Goal: Task Accomplishment & Management: Manage account settings

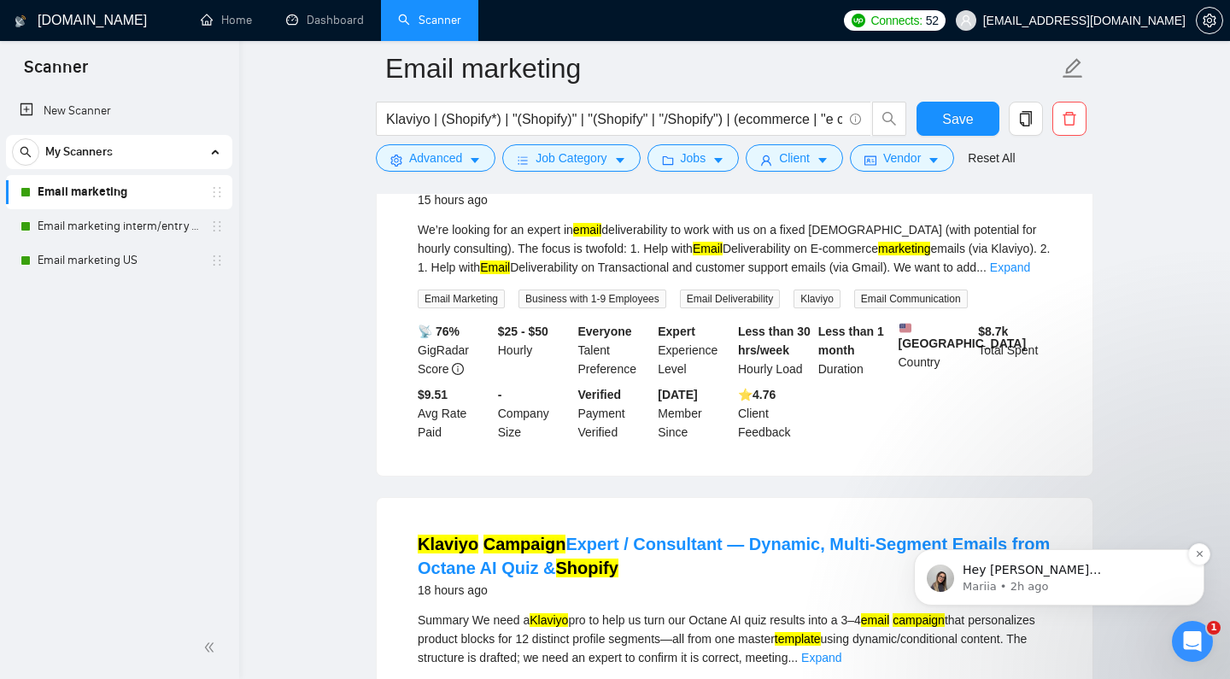
click at [1045, 579] on p "Mariia • 2h ago" at bounding box center [1072, 586] width 220 height 15
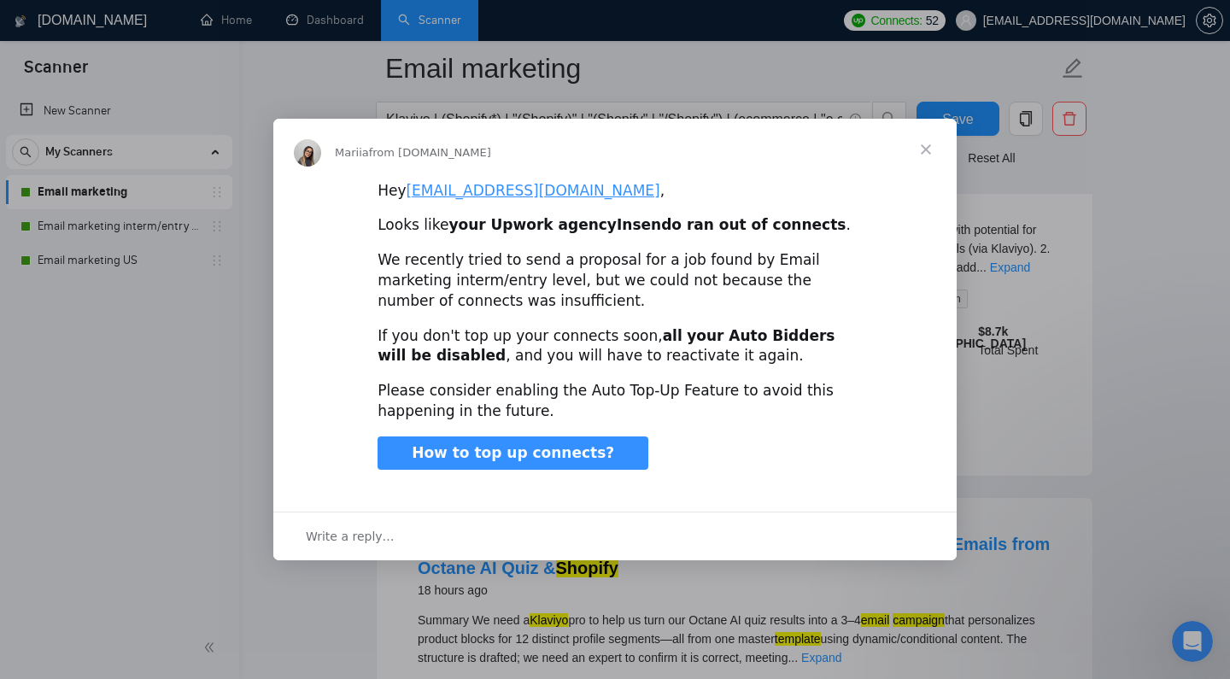
click at [926, 150] on span "Close" at bounding box center [925, 149] width 61 height 61
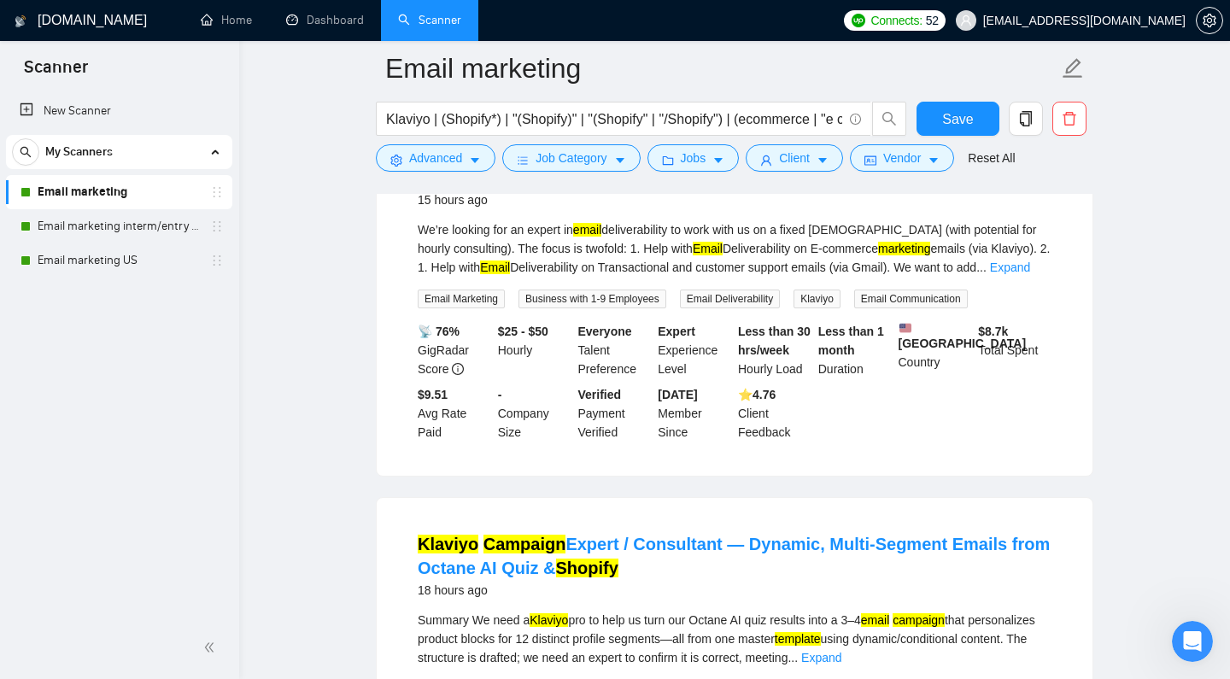
click at [938, 26] on span "52" at bounding box center [932, 20] width 13 height 19
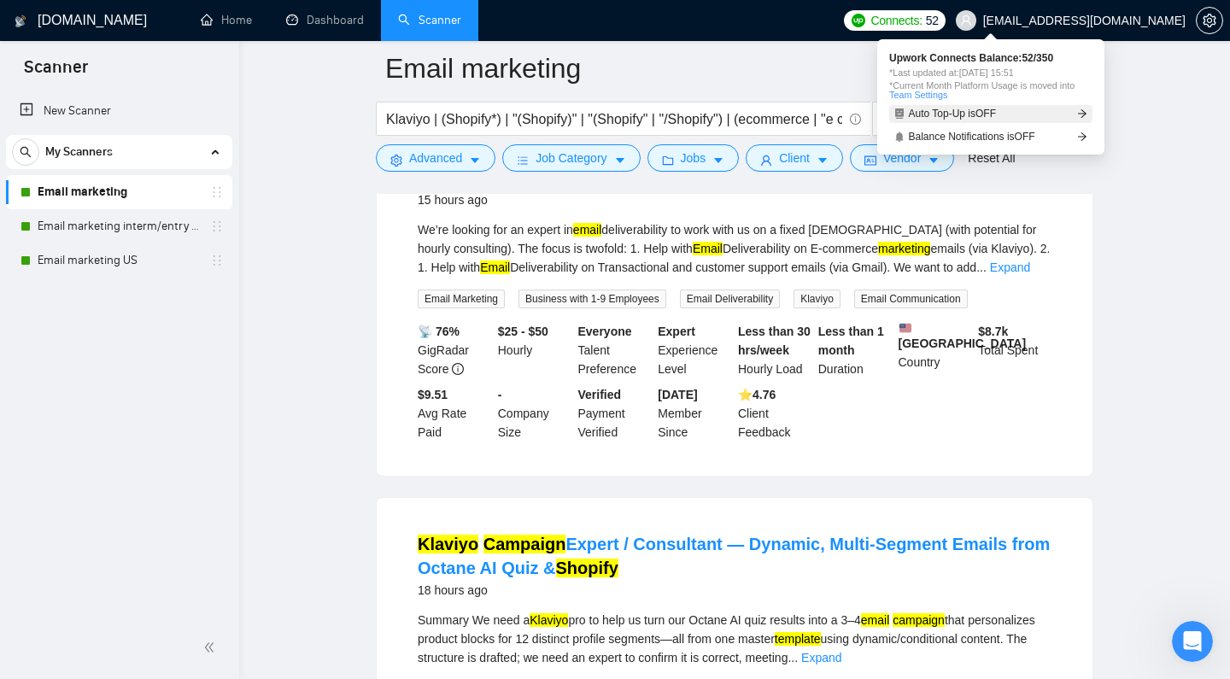
click at [994, 118] on span "Auto Top-Up is OFF" at bounding box center [953, 113] width 88 height 10
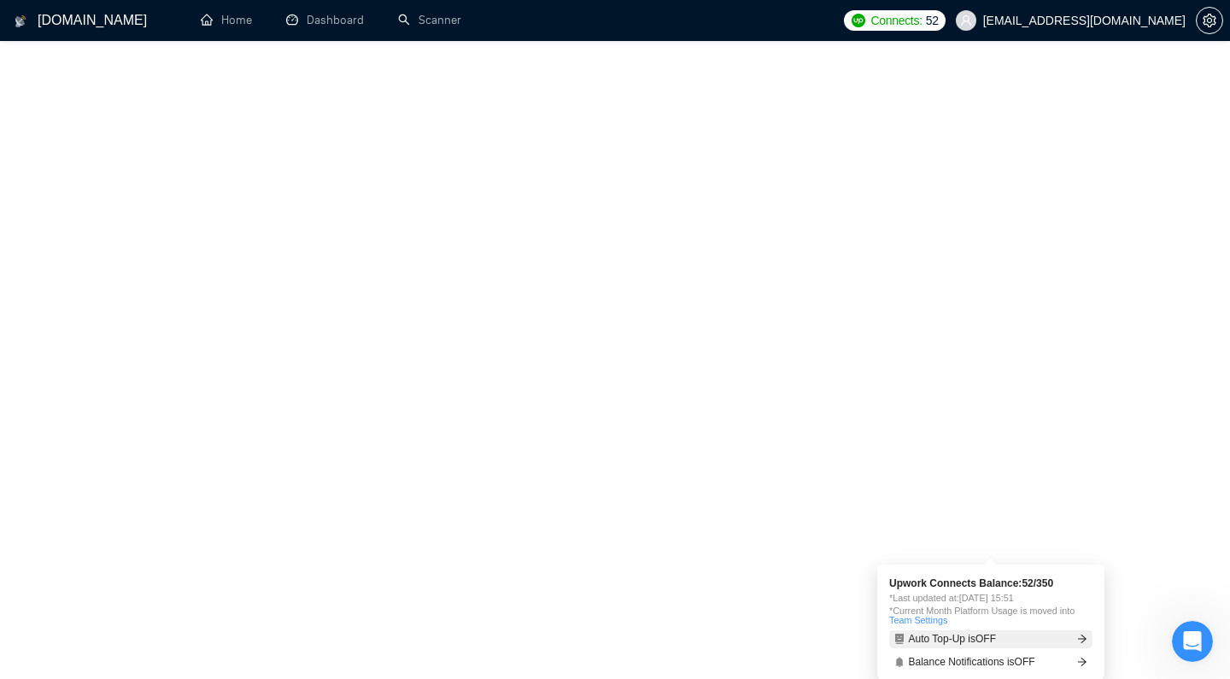
scroll to position [7, 0]
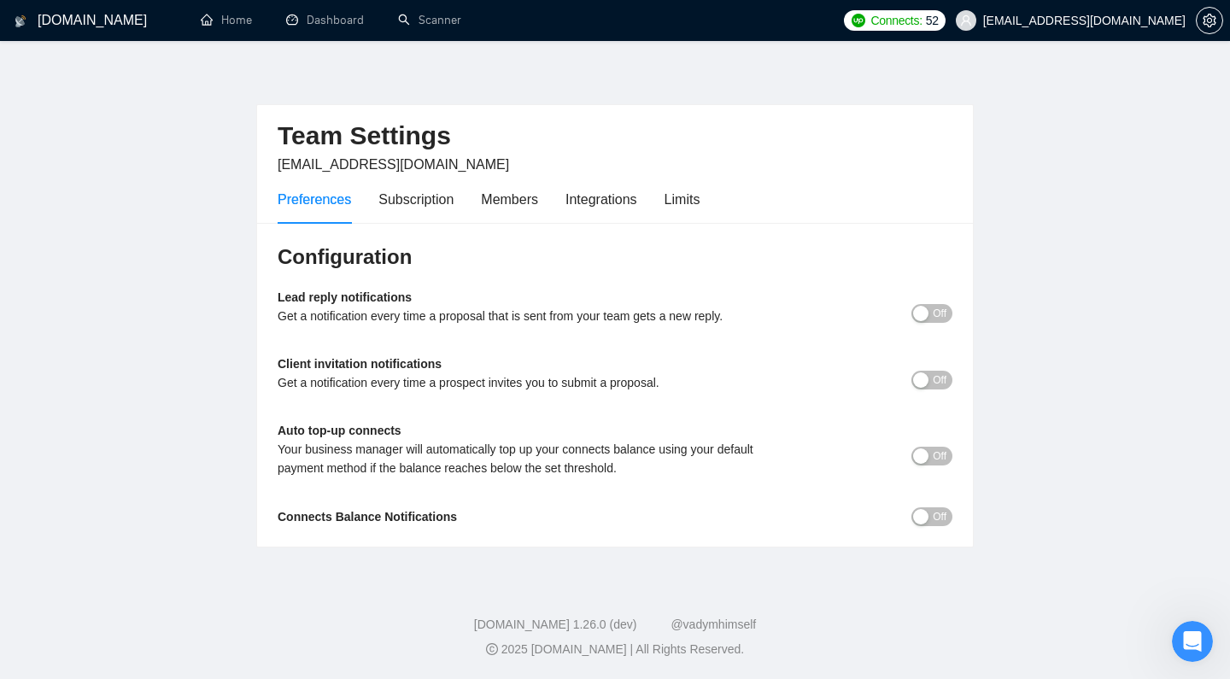
click at [936, 459] on span "Off" at bounding box center [939, 456] width 14 height 19
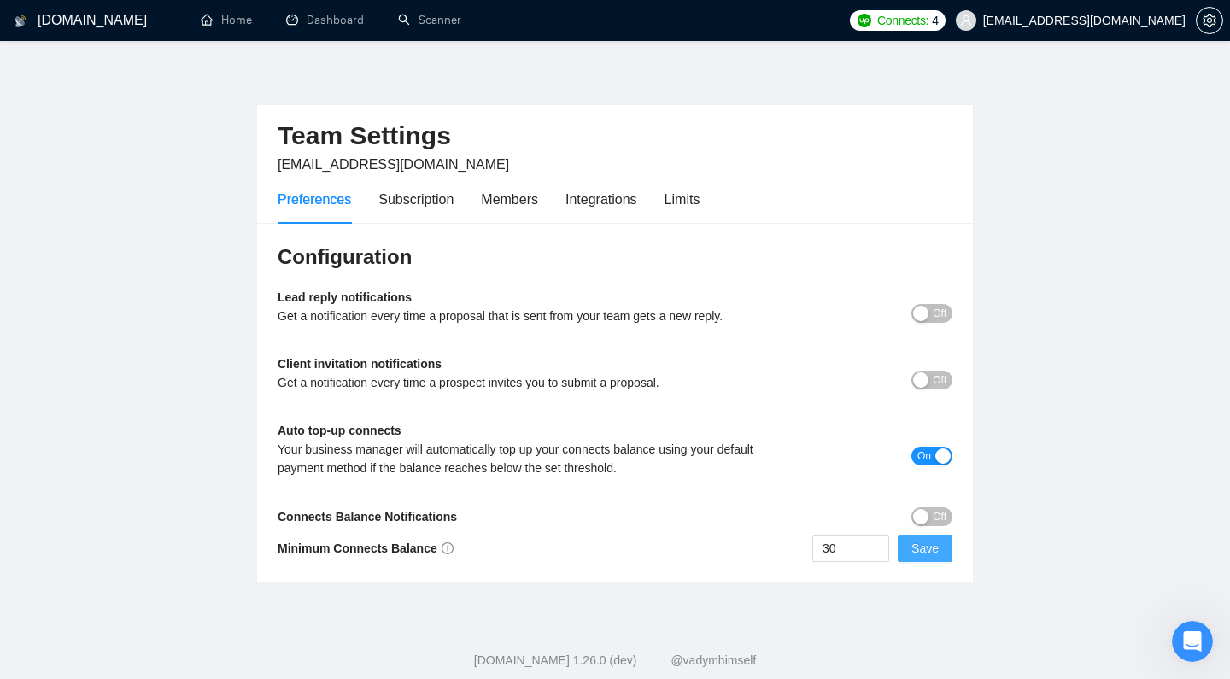
click at [918, 549] on span "Save" at bounding box center [924, 548] width 27 height 19
click at [931, 546] on span "Save" at bounding box center [924, 548] width 27 height 19
click at [1178, 628] on div "Open Intercom Messenger" at bounding box center [1189, 639] width 56 height 56
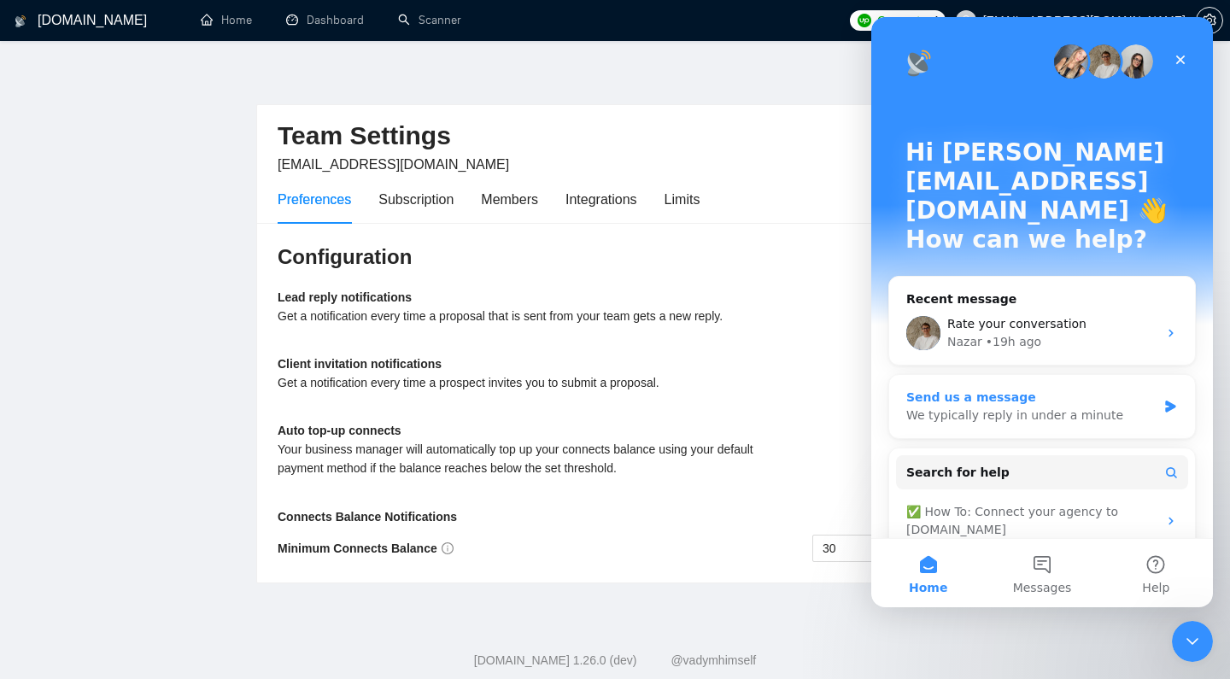
click at [1062, 389] on div "Send us a message" at bounding box center [1031, 398] width 250 height 18
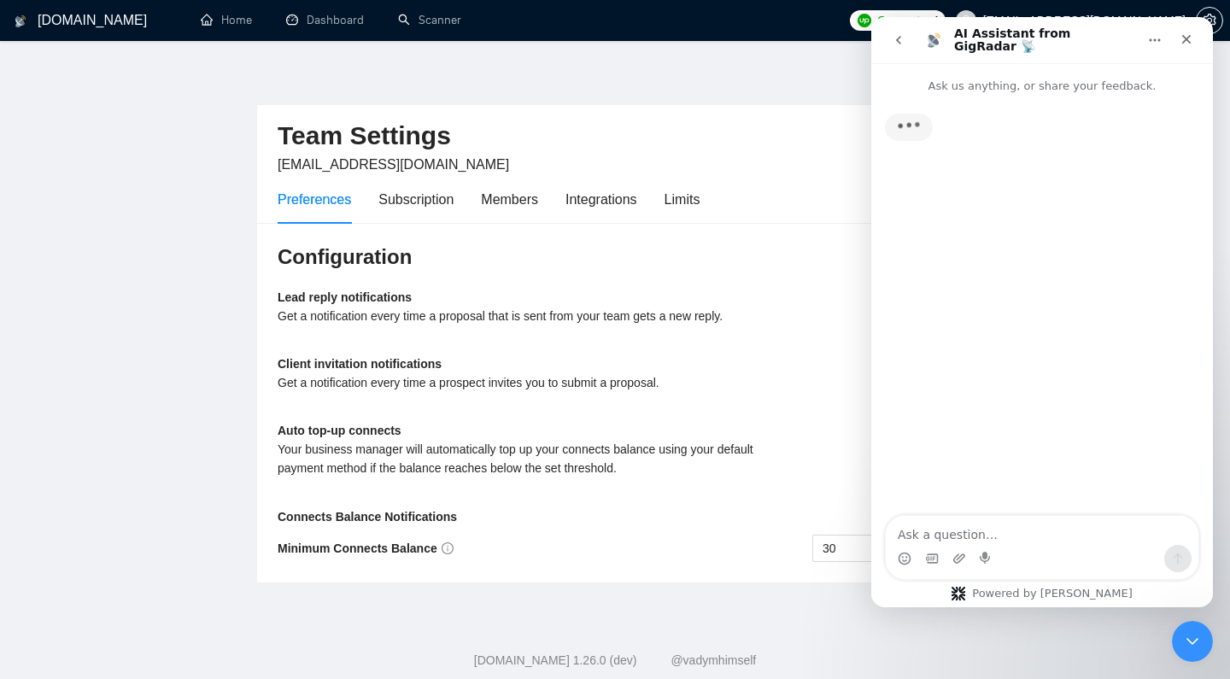
click at [891, 35] on icon "go back" at bounding box center [898, 40] width 14 height 14
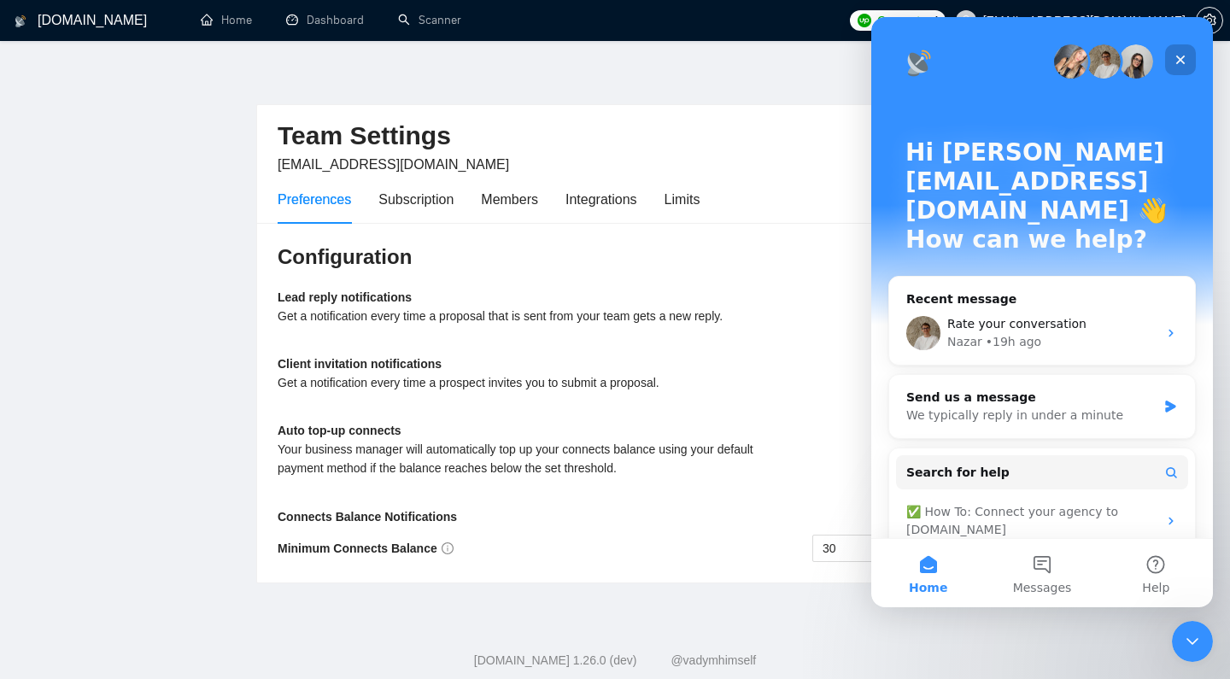
click at [1187, 60] on div "Close" at bounding box center [1180, 59] width 31 height 31
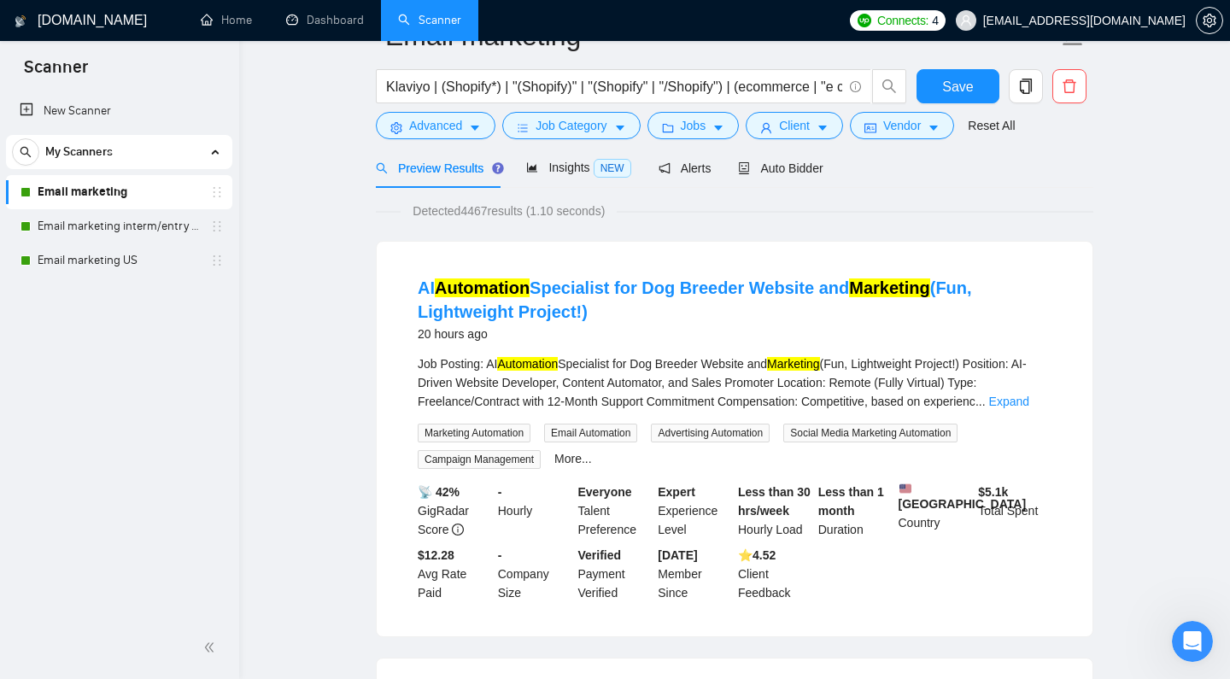
scroll to position [248, 0]
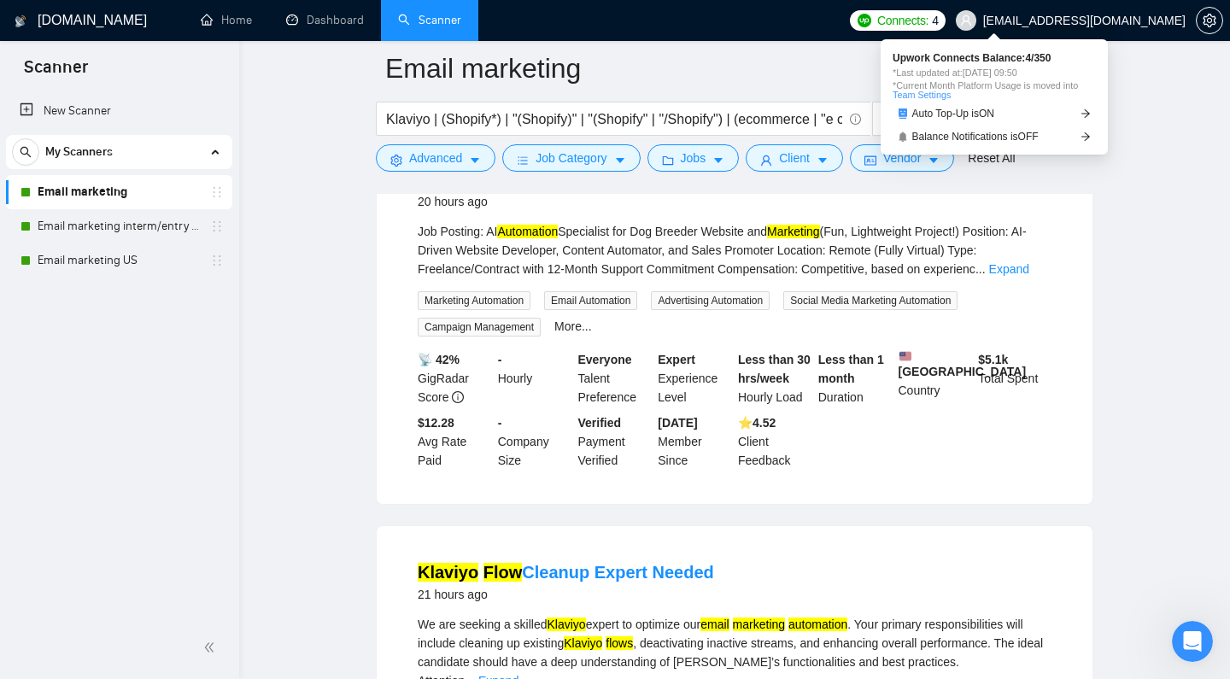
click at [928, 21] on span "Connects:" at bounding box center [902, 20] width 51 height 19
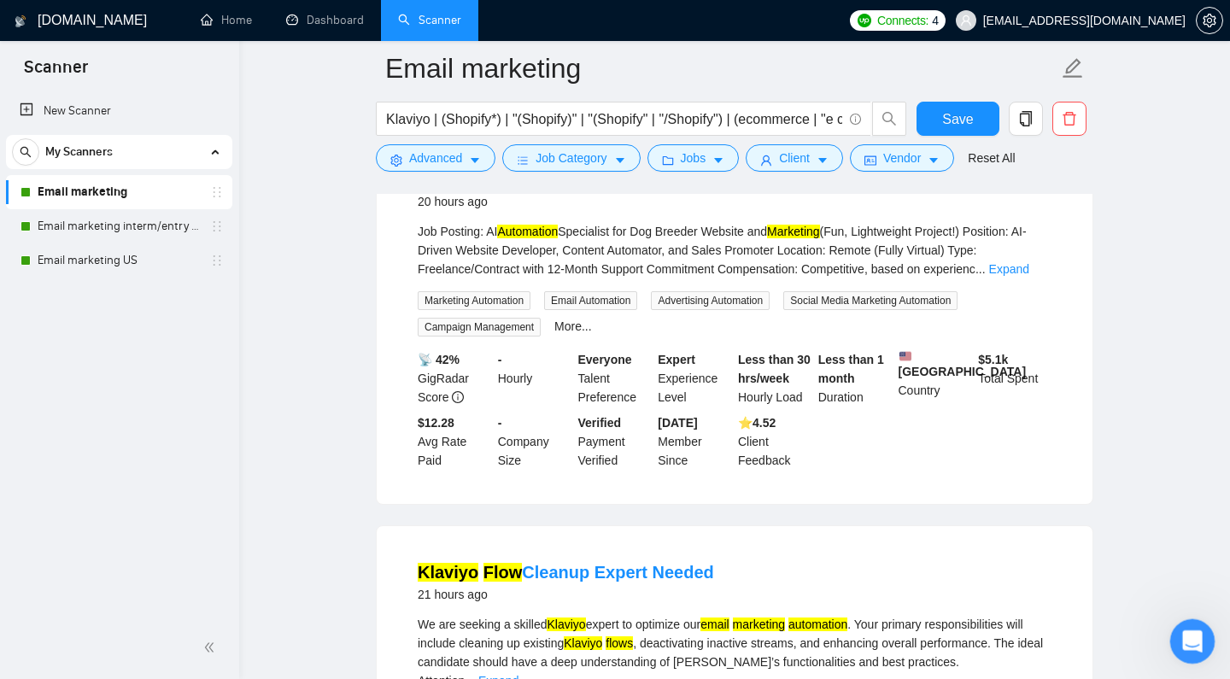
click at [1182, 622] on div "Open Intercom Messenger" at bounding box center [1189, 639] width 56 height 56
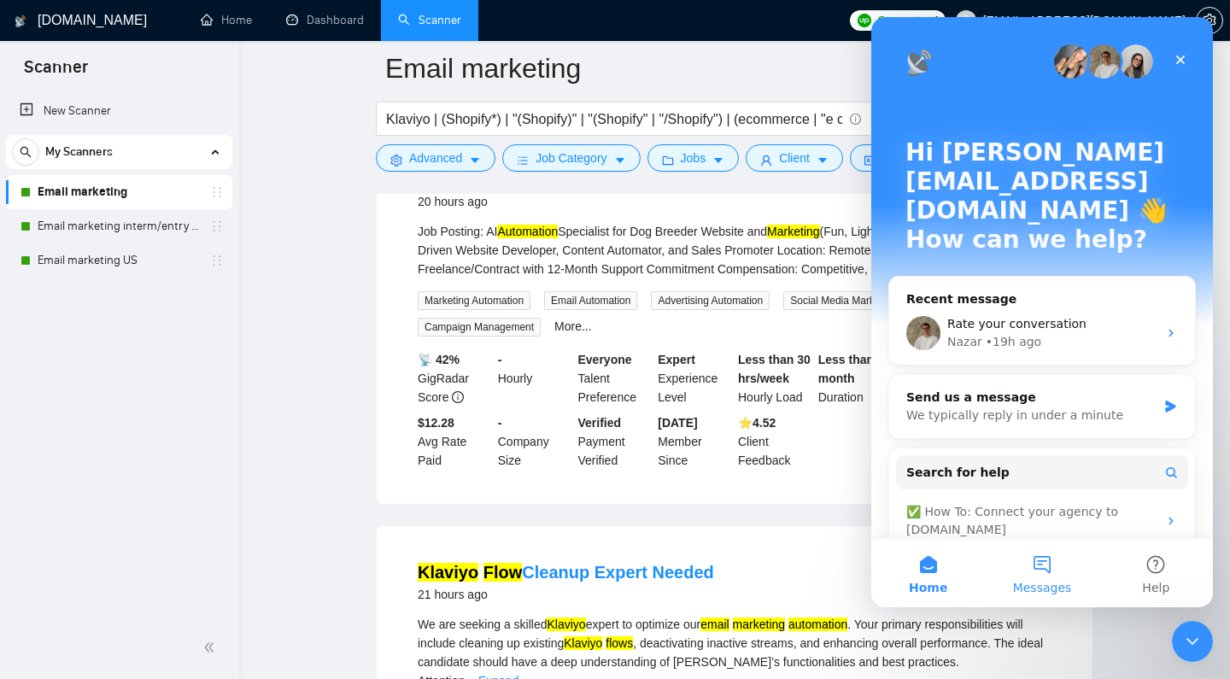
click at [1033, 582] on span "Messages" at bounding box center [1042, 588] width 59 height 12
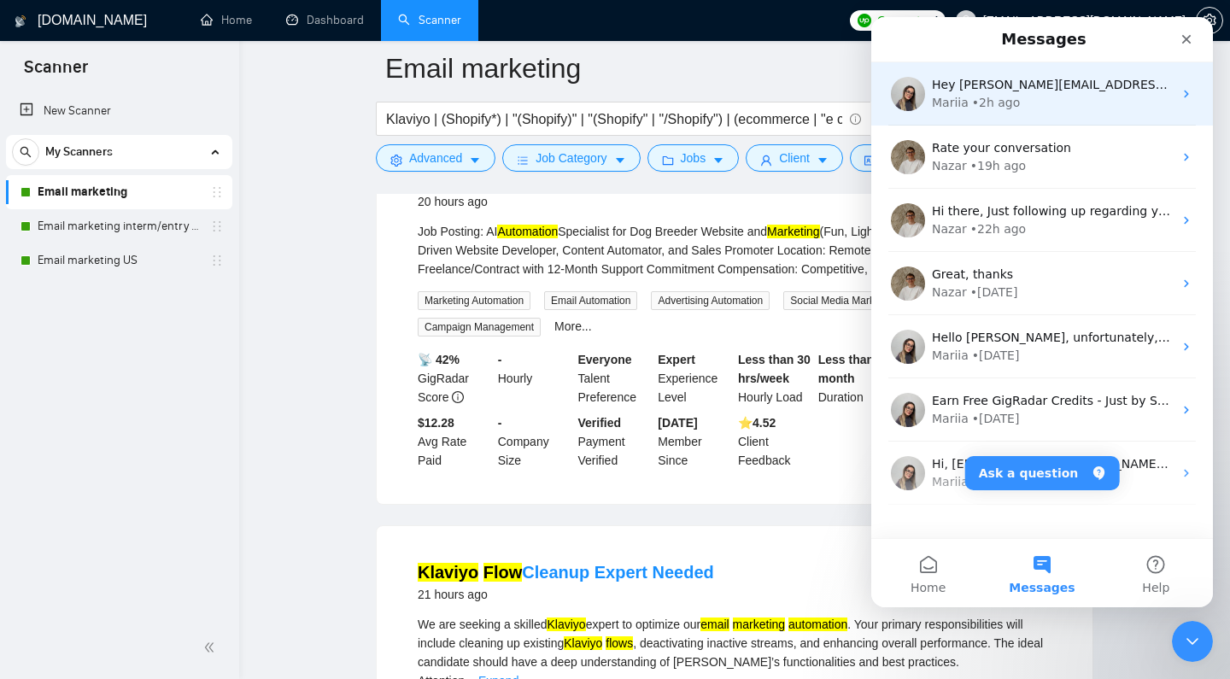
click at [991, 119] on div "Hey [PERSON_NAME][EMAIL_ADDRESS][DOMAIN_NAME], Looks like your Upwork agency In…" at bounding box center [1042, 93] width 342 height 63
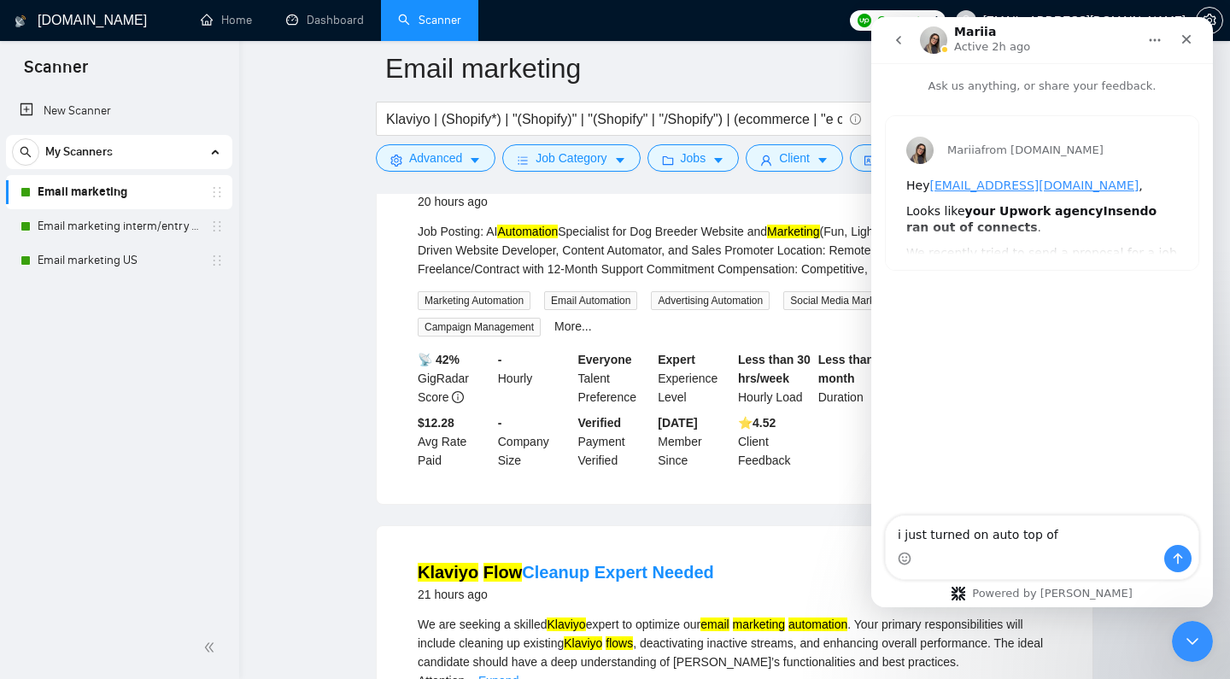
type textarea "i just turned on auto top off"
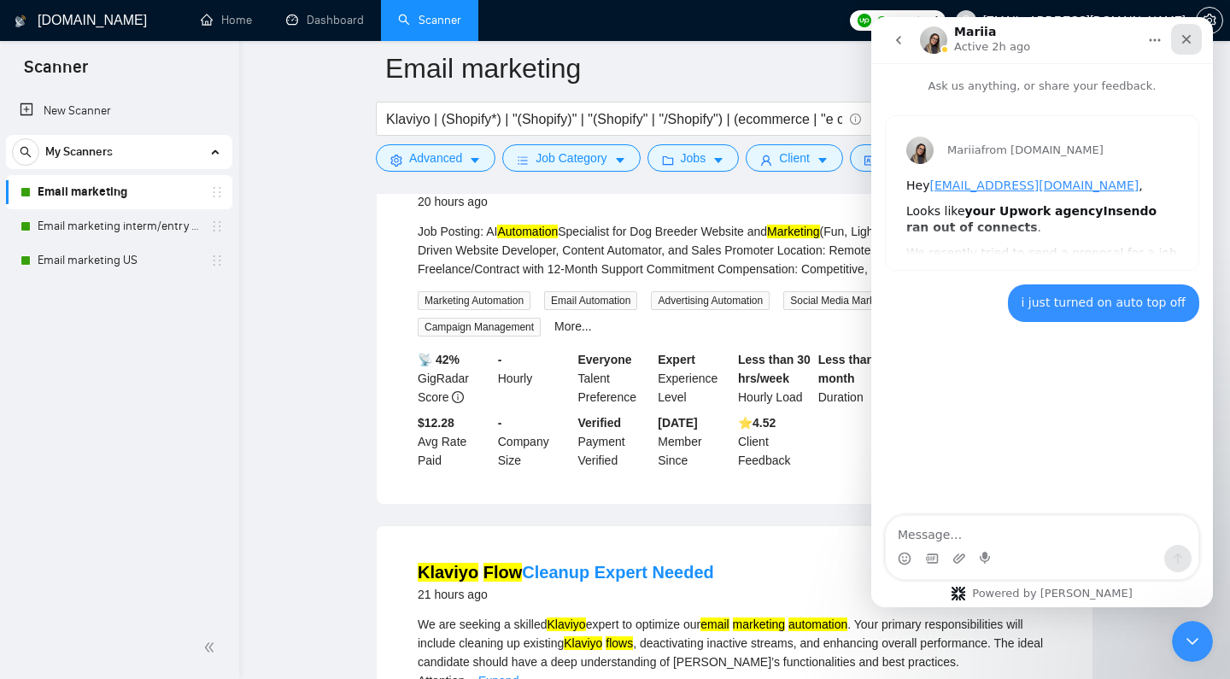
click at [1184, 35] on icon "Close" at bounding box center [1186, 39] width 14 height 14
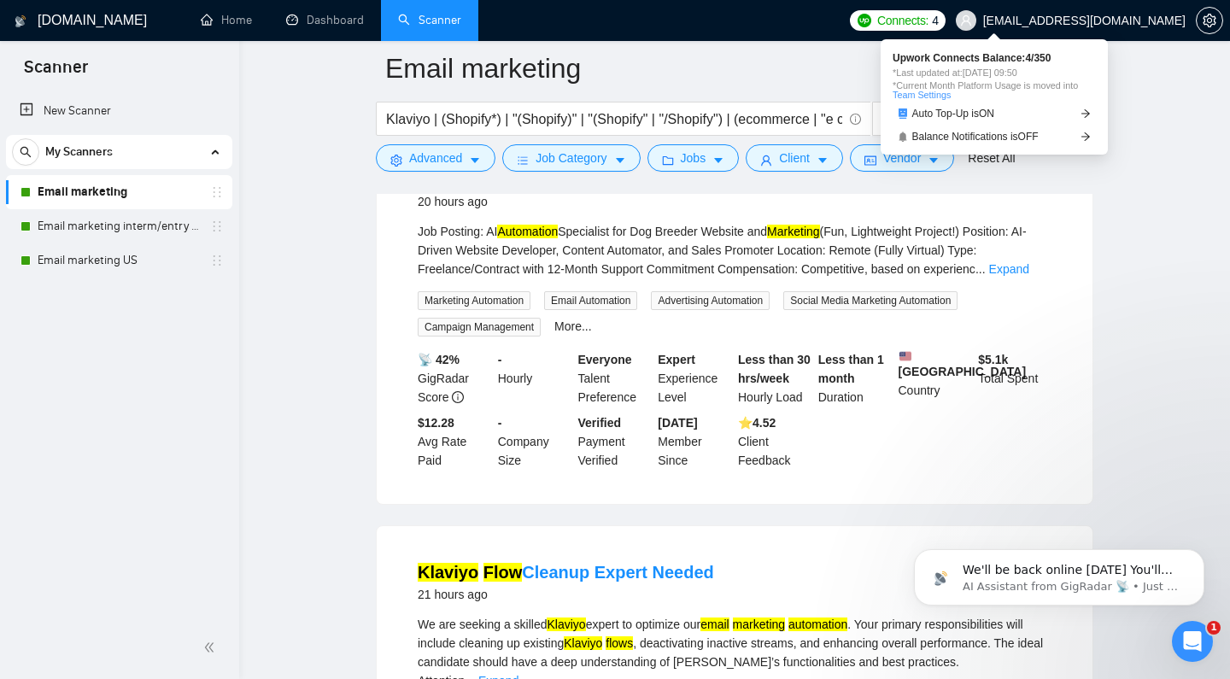
scroll to position [0, 0]
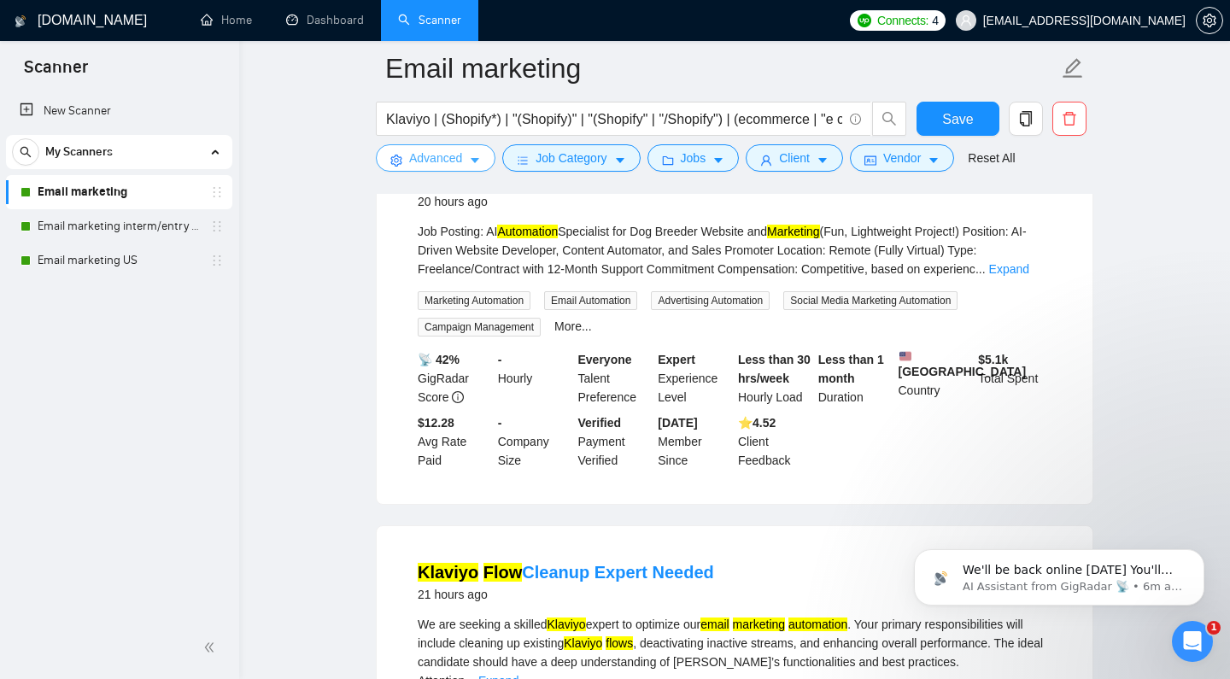
click at [409, 161] on span "Advanced" at bounding box center [435, 158] width 53 height 19
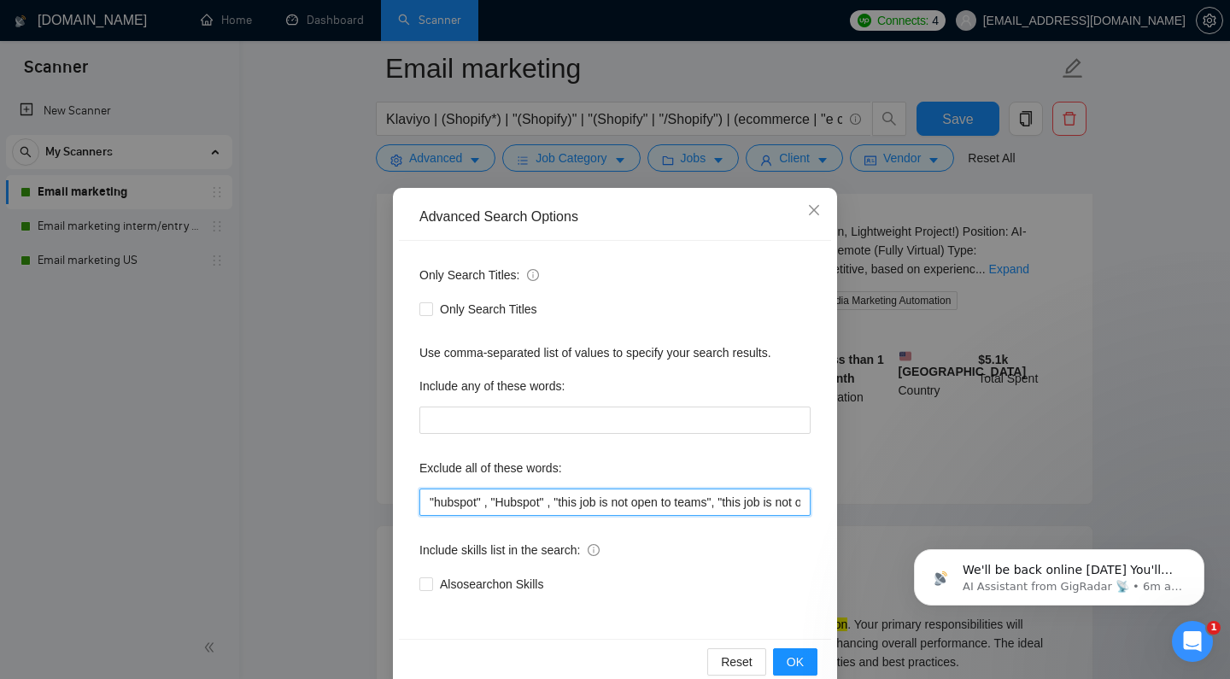
click at [421, 501] on input ""hubspot" , "Hubspot" , "this job is not open to teams", "this job is not open …" at bounding box center [614, 501] width 391 height 27
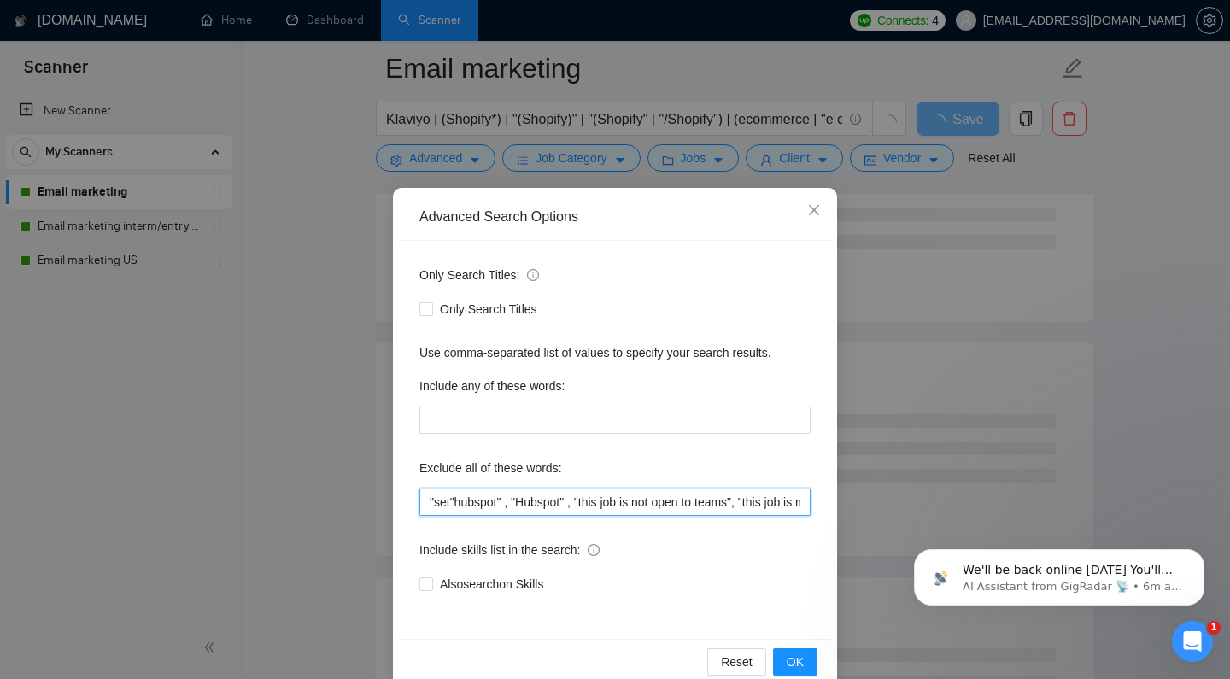
type input ""set"hubspot" , "Hubspot" , "this job is not open to teams", "this job is not o…"
